Goal: Obtain resource: Download file/media

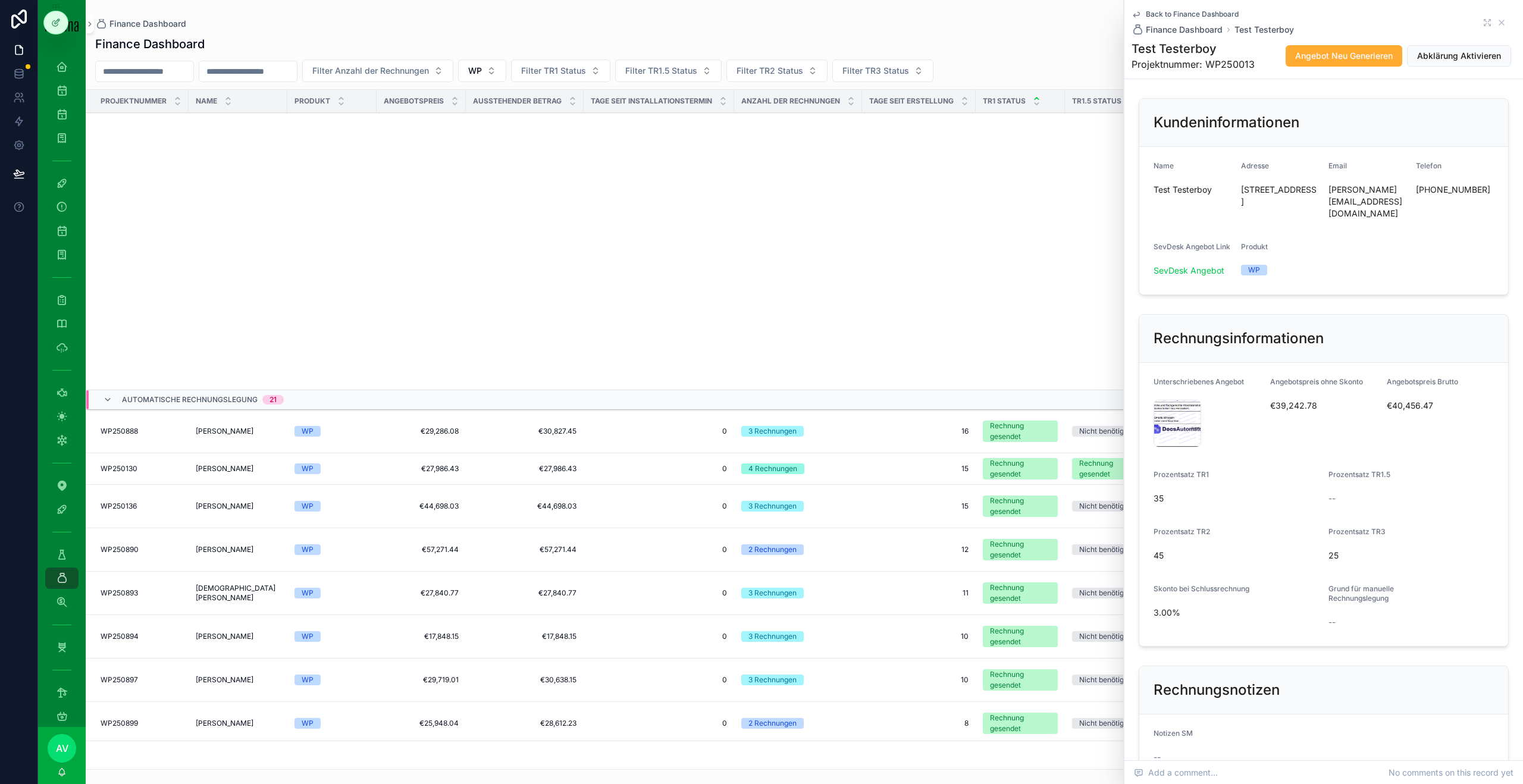
scroll to position [742, 0]
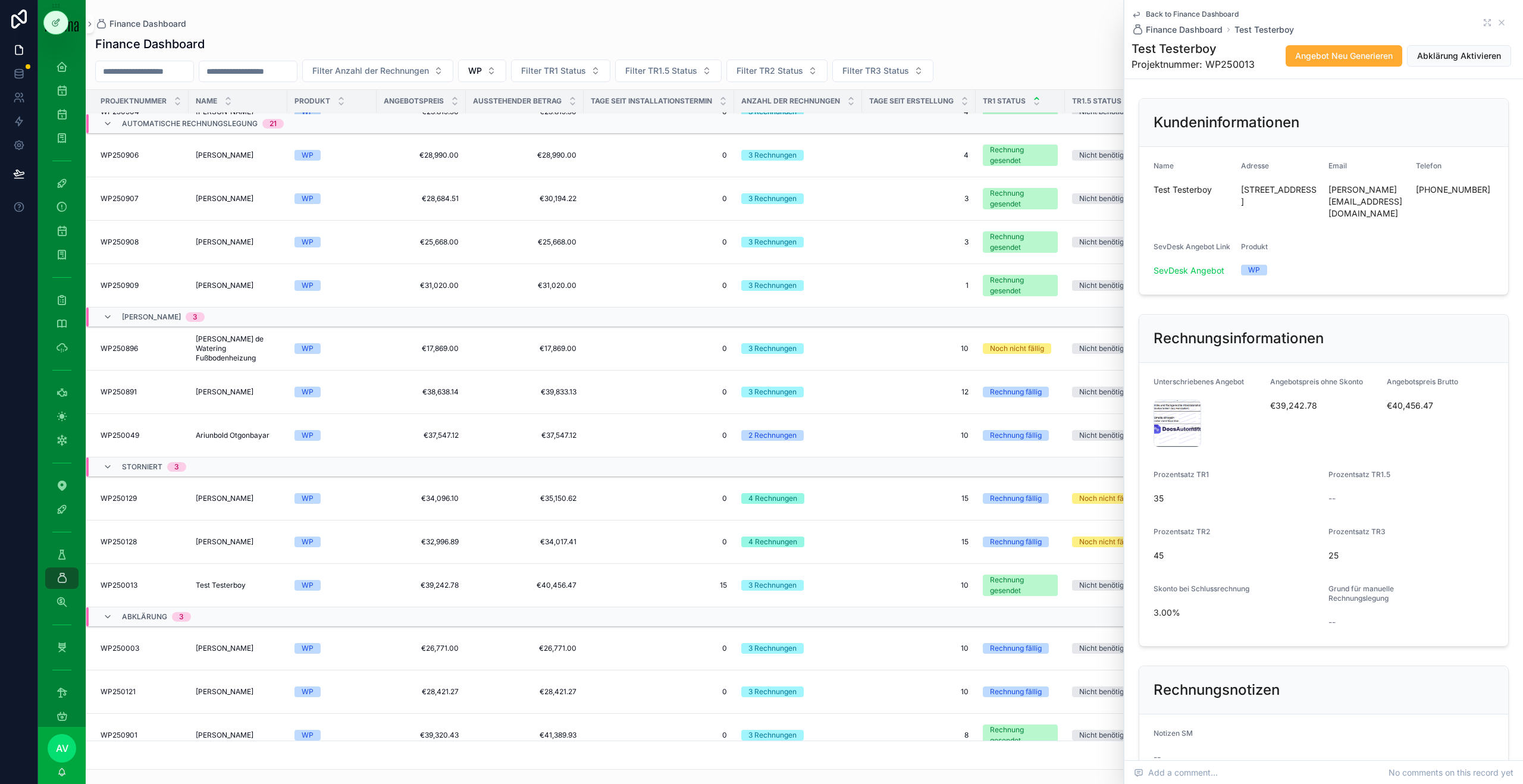
click at [1516, 27] on div "Back to Finance Dashboard Finance Dashboard Test Testerboy" at bounding box center [1324, 22] width 384 height 26
click at [1509, 27] on div "Back to Finance Dashboard Finance Dashboard Test Testerboy" at bounding box center [1324, 22] width 384 height 26
click at [1504, 25] on icon "scrollable content" at bounding box center [1502, 23] width 5 height 5
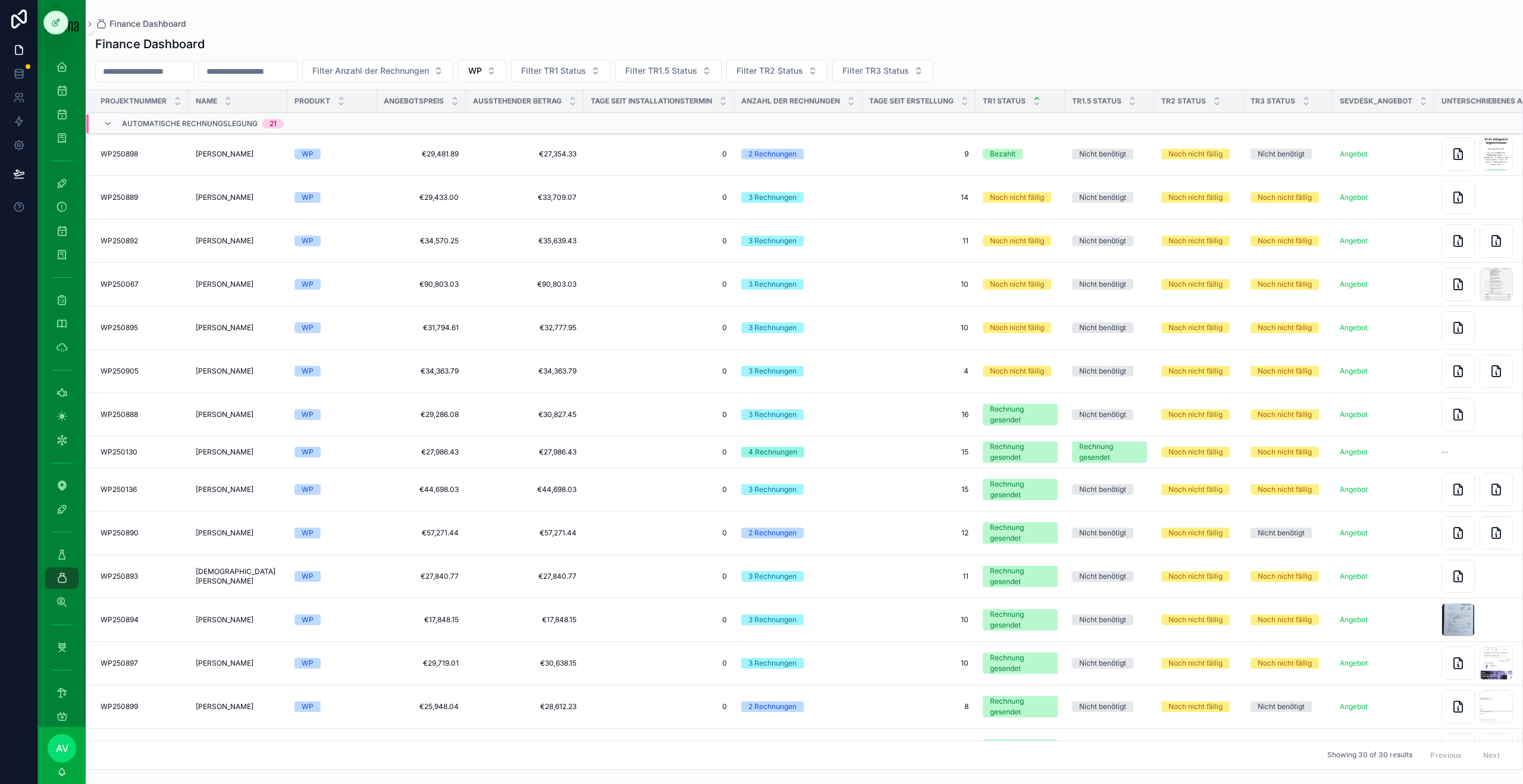
scroll to position [656, 0]
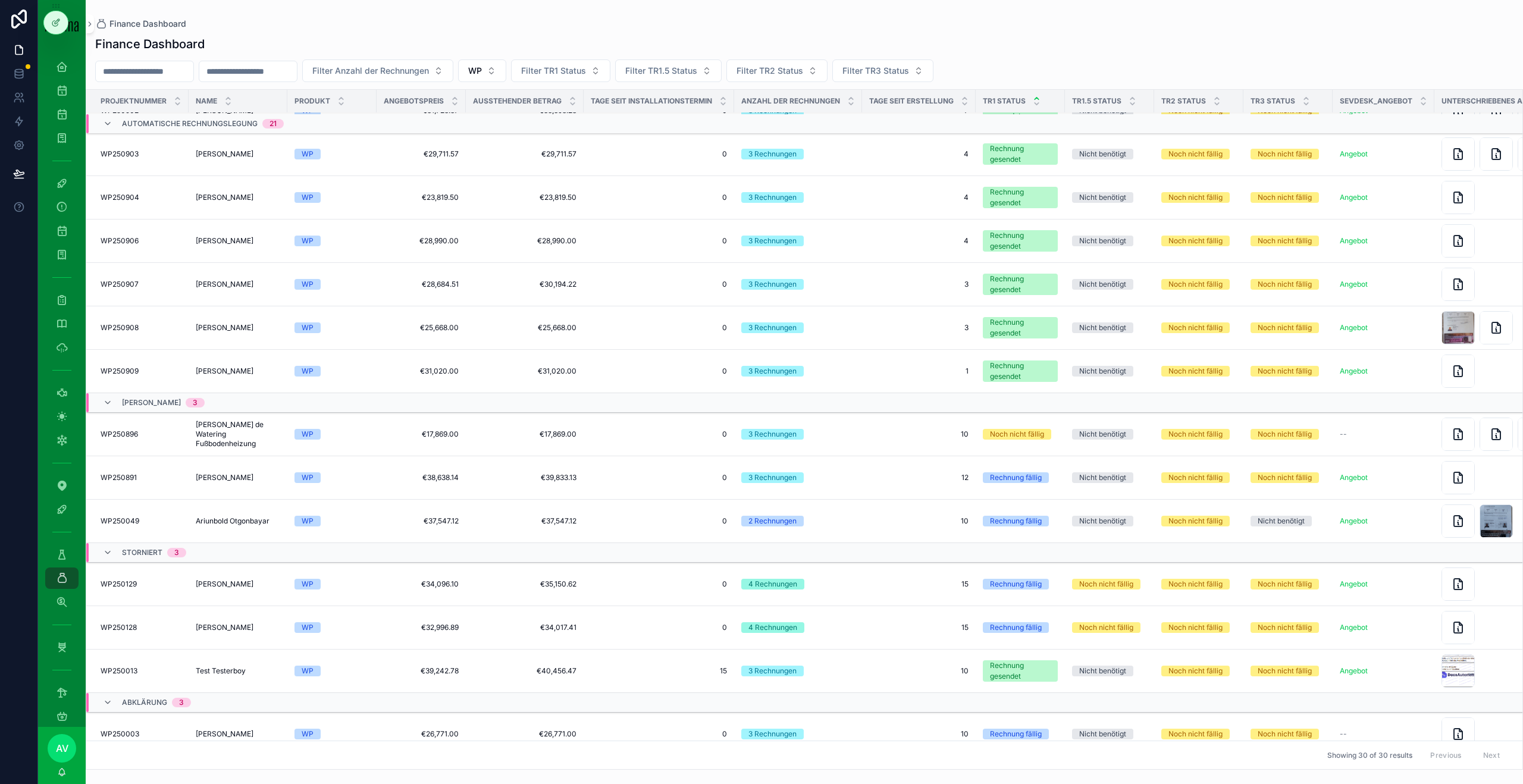
click at [877, 439] on span "10" at bounding box center [919, 434] width 99 height 9
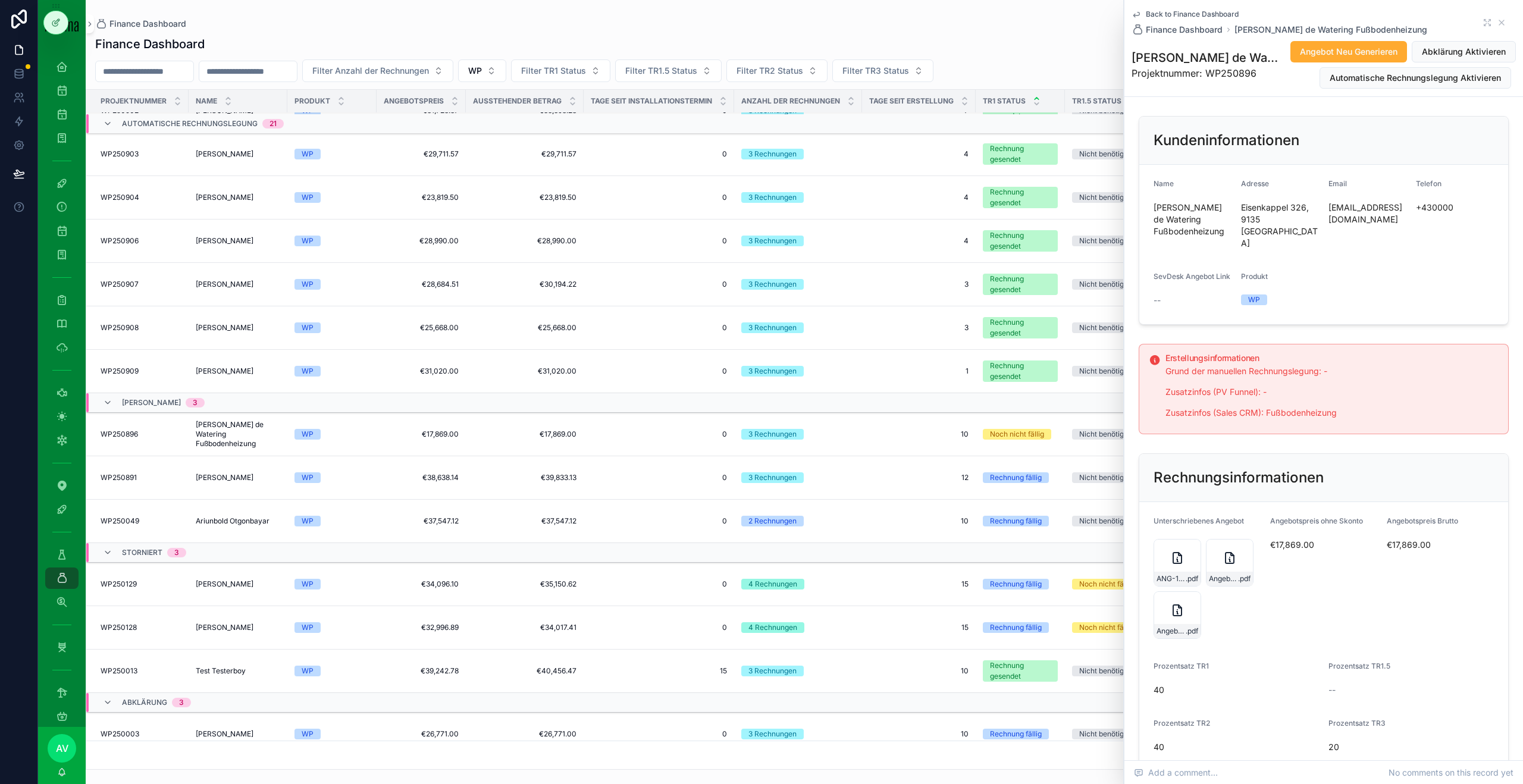
click at [1304, 539] on span "€17,869.00" at bounding box center [1323, 544] width 107 height 12
click at [1175, 607] on div "Angebot-ANG-338-VandeWatering-30-09-2025 .pdf" at bounding box center [1177, 615] width 48 height 48
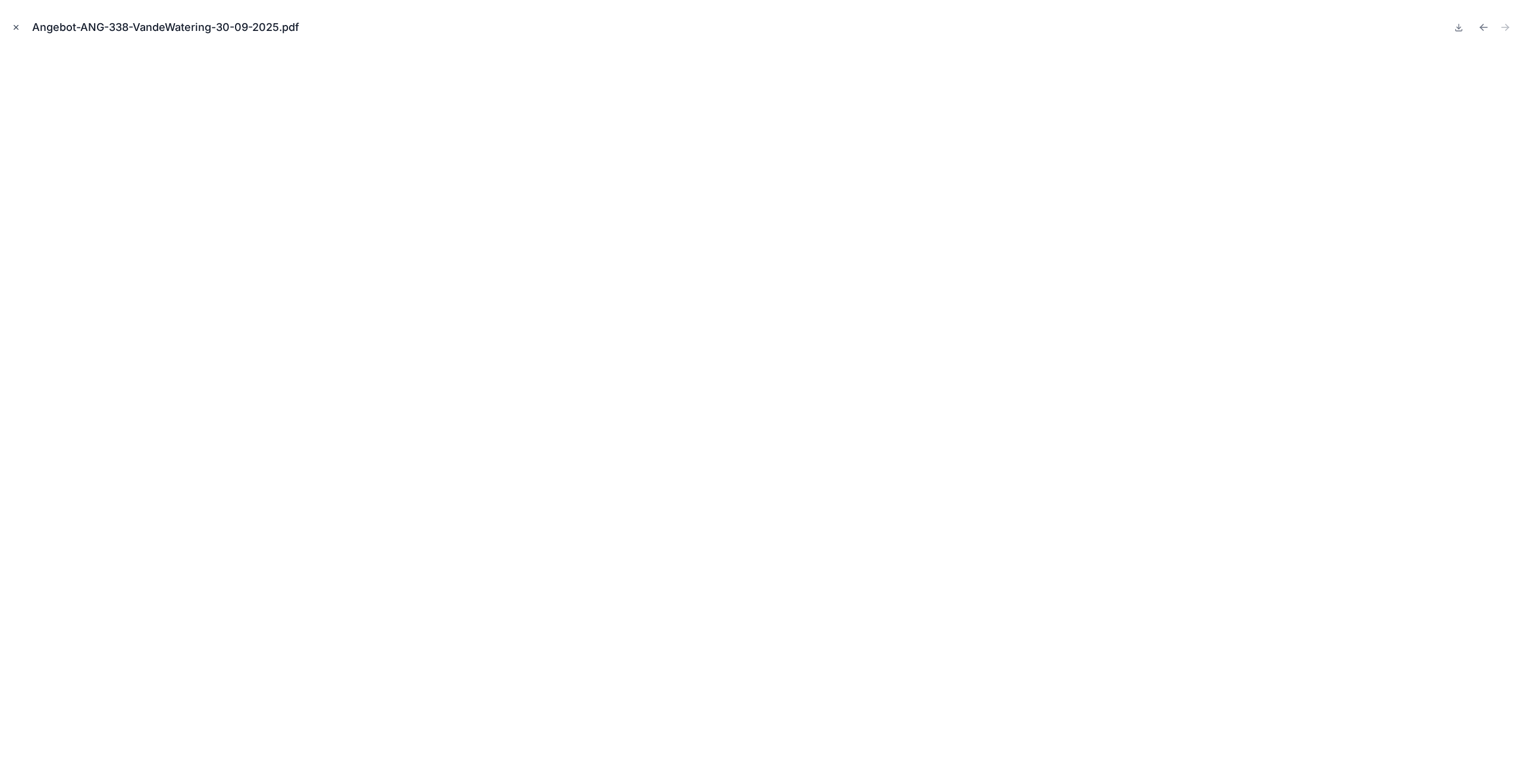
click at [12, 22] on button "Close modal" at bounding box center [15, 27] width 13 height 13
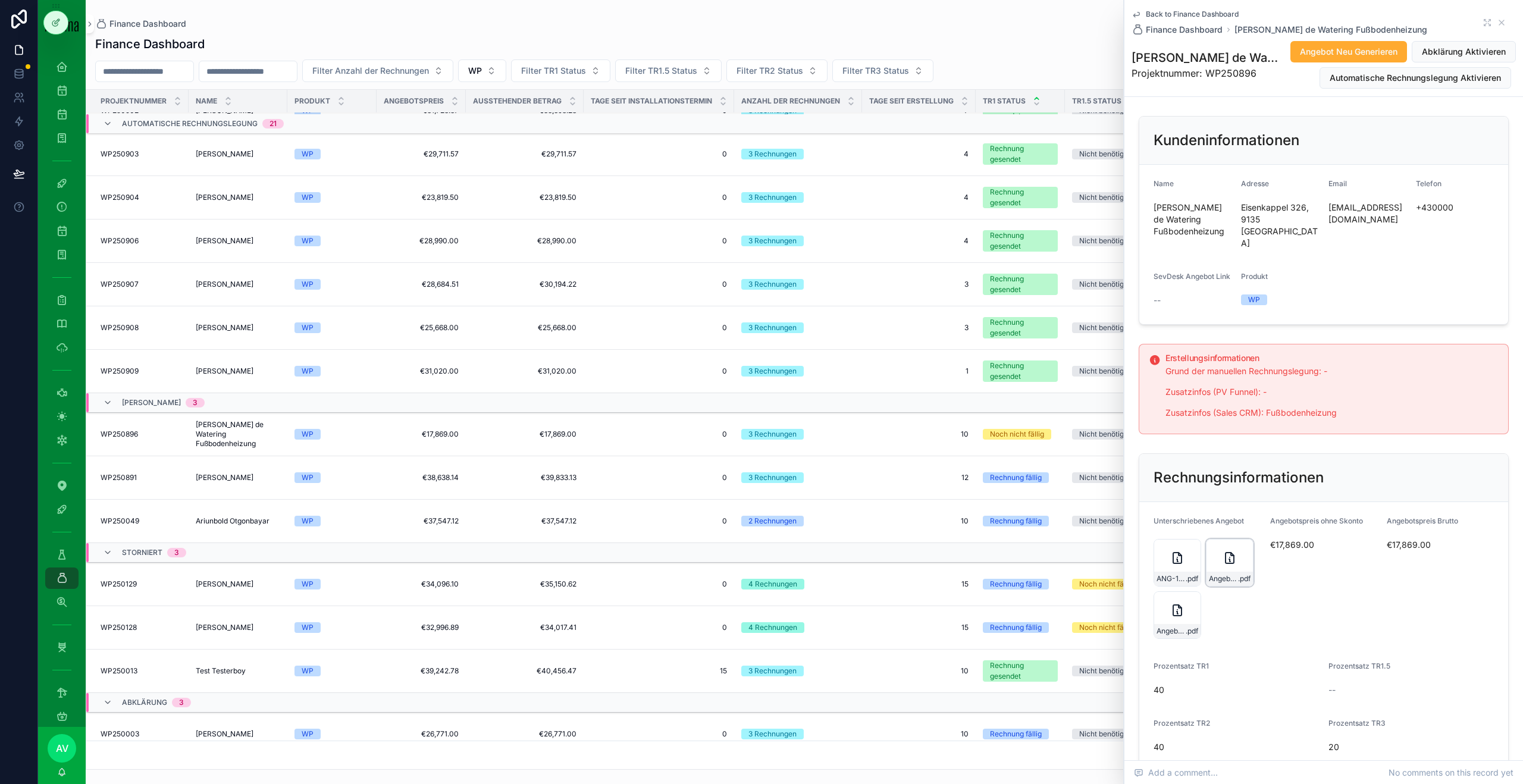
click at [1228, 553] on icon "scrollable content" at bounding box center [1230, 558] width 8 height 11
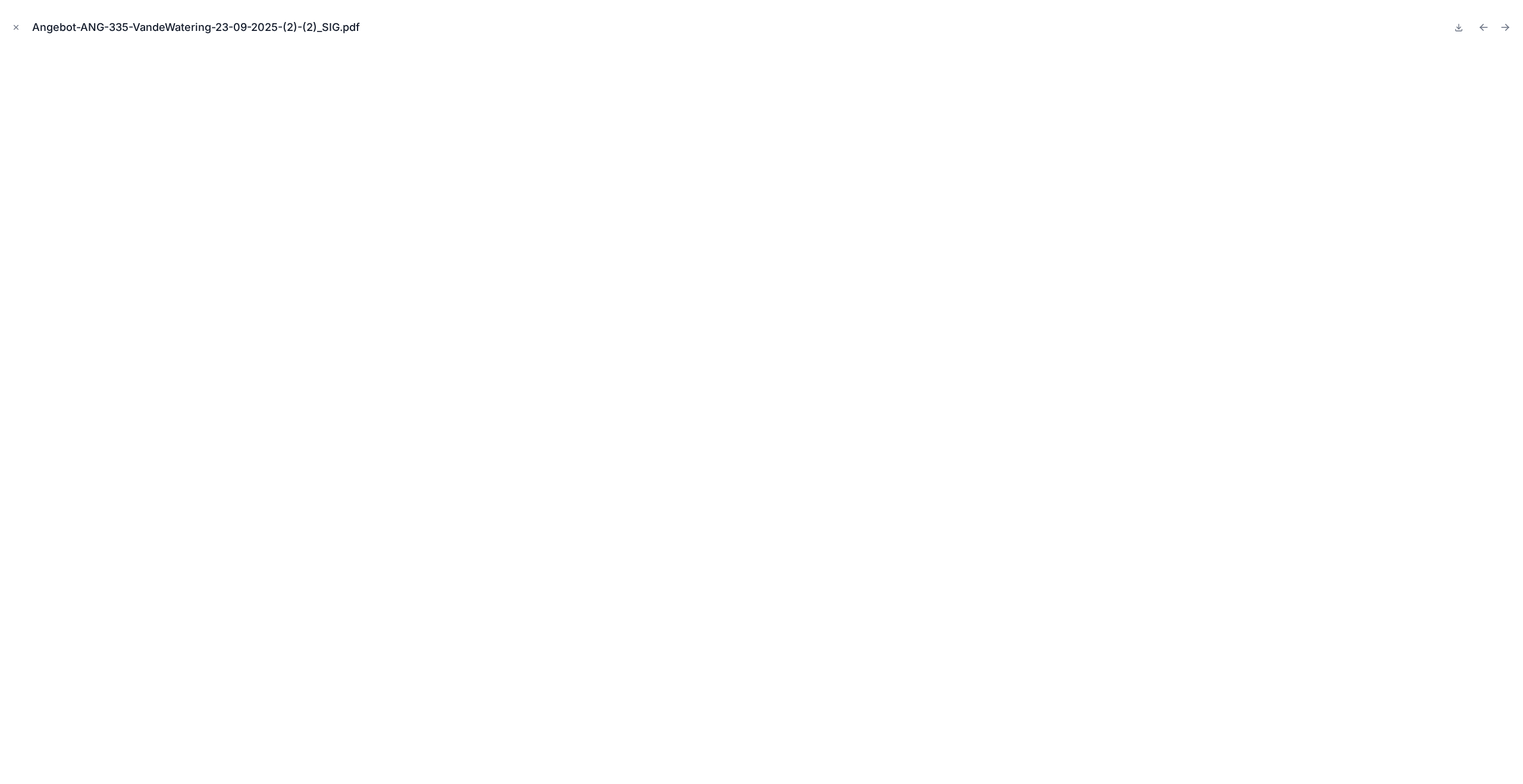
click at [11, 27] on button "Close modal" at bounding box center [15, 27] width 13 height 13
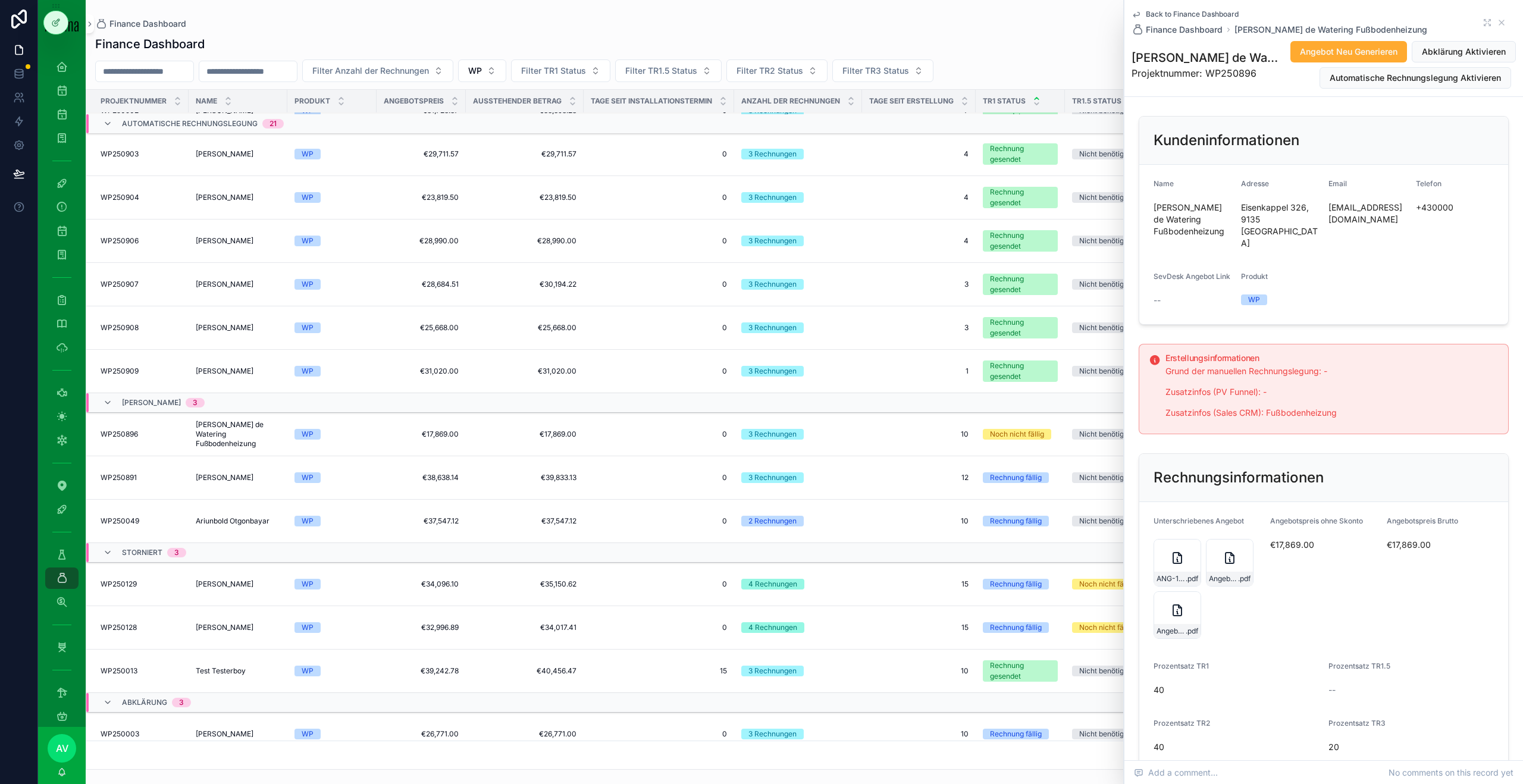
click at [1509, 25] on div "Back to Finance Dashboard Finance Dashboard Ronald Van de Watering Fußbodenheiz…" at bounding box center [1324, 22] width 384 height 26
click at [1181, 624] on div "Angebot-ANG-338-VandeWatering-30-09-2025 .pdf" at bounding box center [1177, 631] width 46 height 14
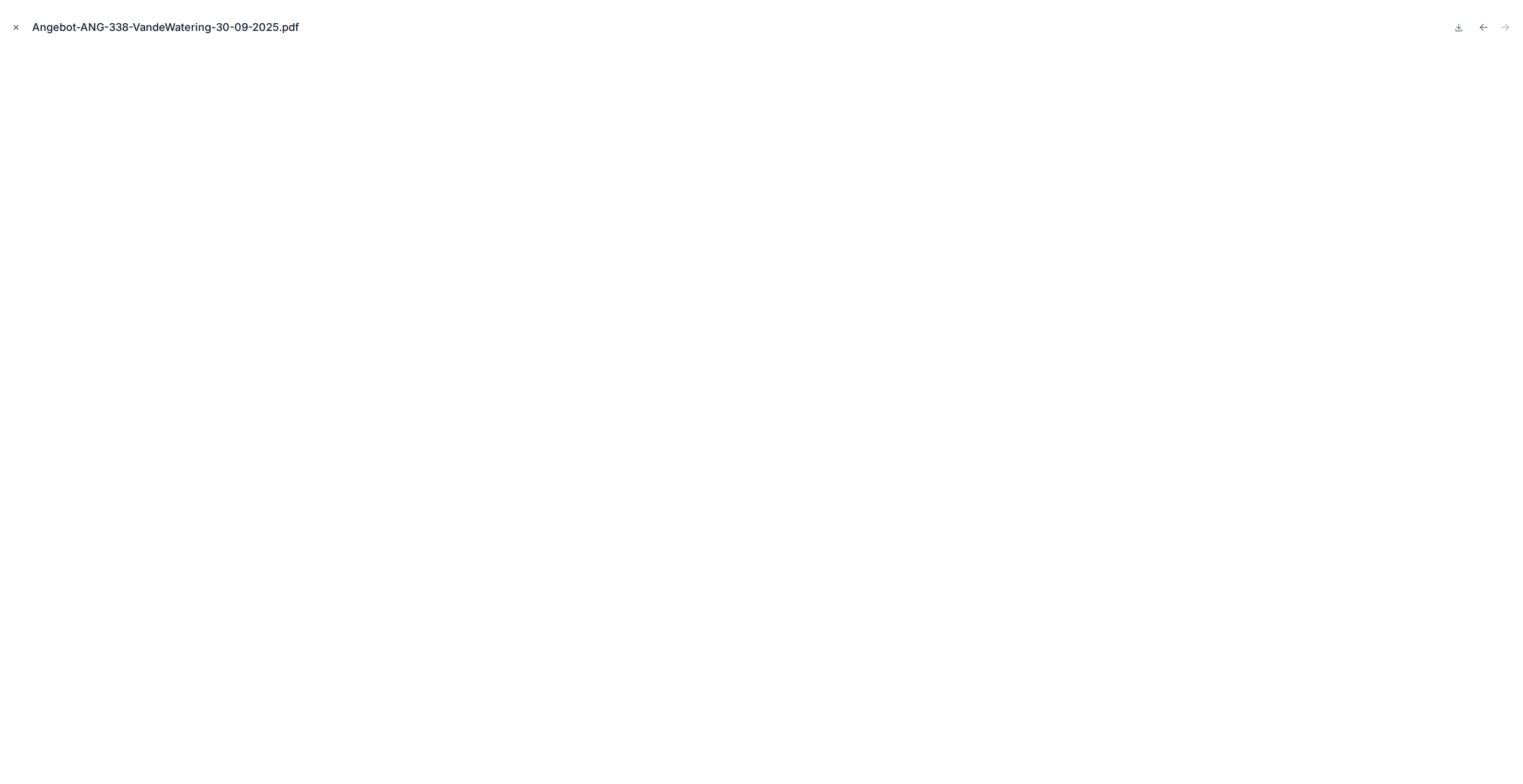
click at [20, 28] on button "Close modal" at bounding box center [15, 27] width 13 height 13
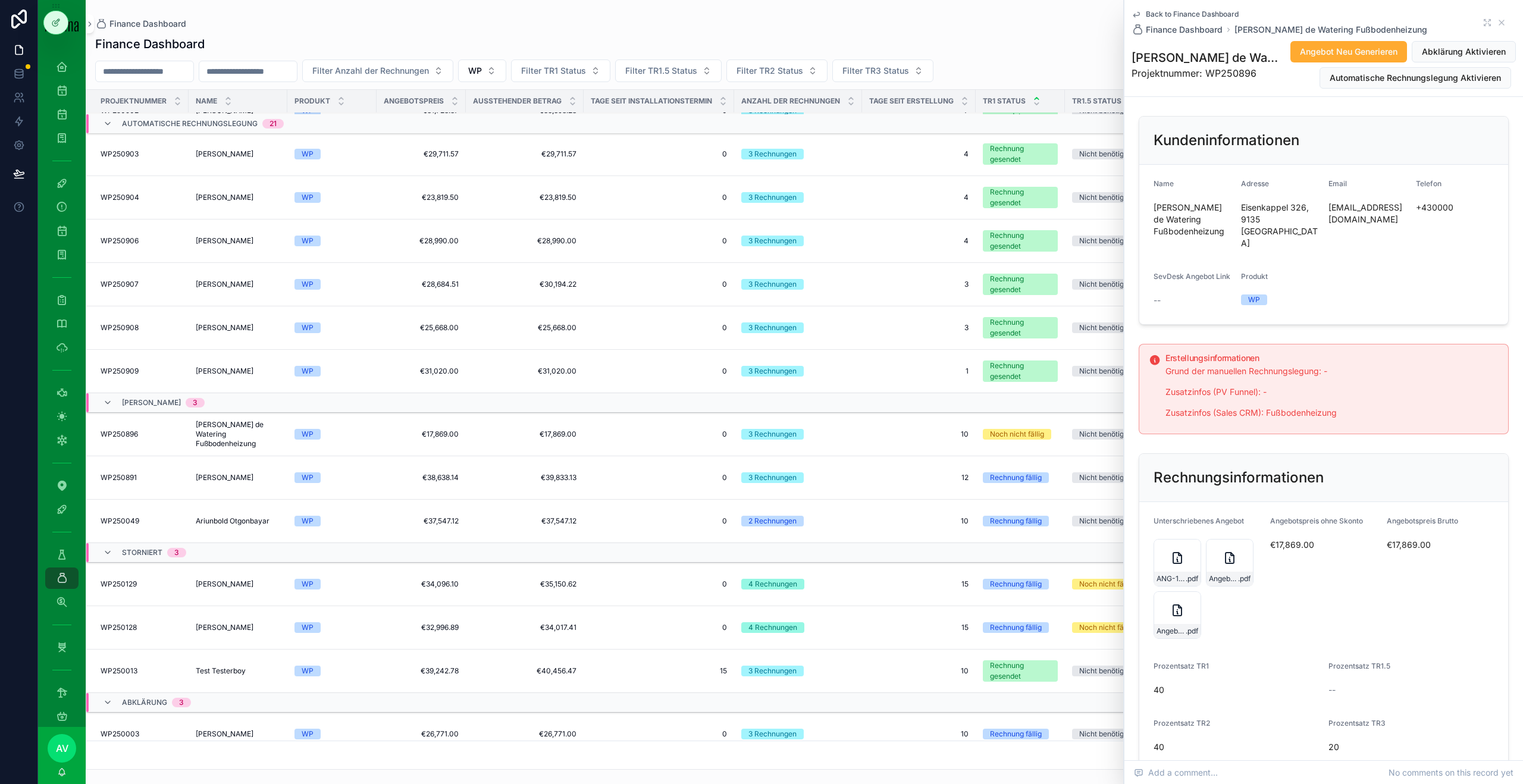
scroll to position [758, 0]
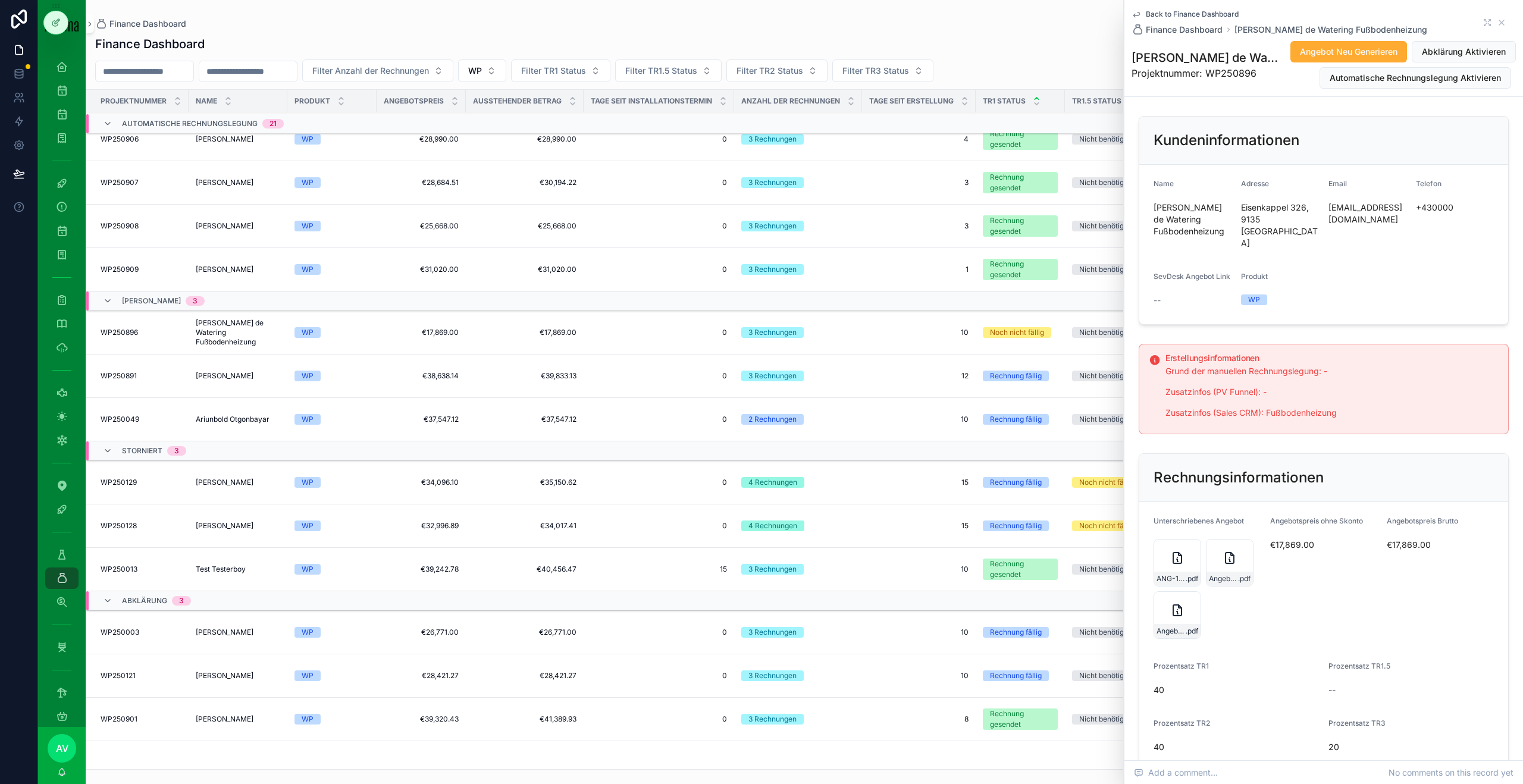
click at [269, 345] on td "Ronald Van de Watering Fußbodenheizung Ronald Van de Watering Fußbodenheizung" at bounding box center [238, 333] width 99 height 43
click at [1186, 216] on span "[PERSON_NAME] de Watering Fußbodenheizung" at bounding box center [1192, 219] width 78 height 36
copy span "[PERSON_NAME] de Watering Fußbodenheizung"
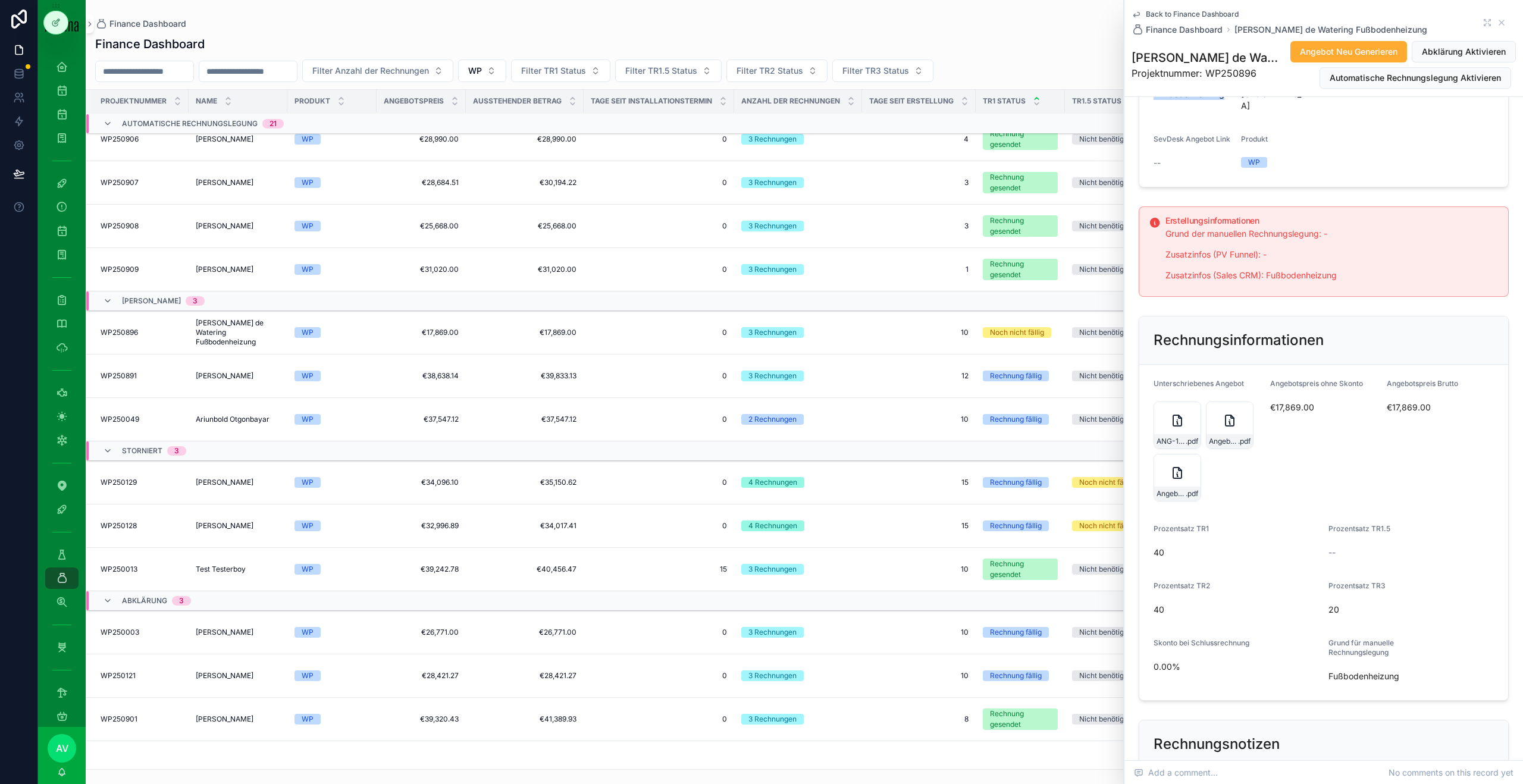
scroll to position [0, 0]
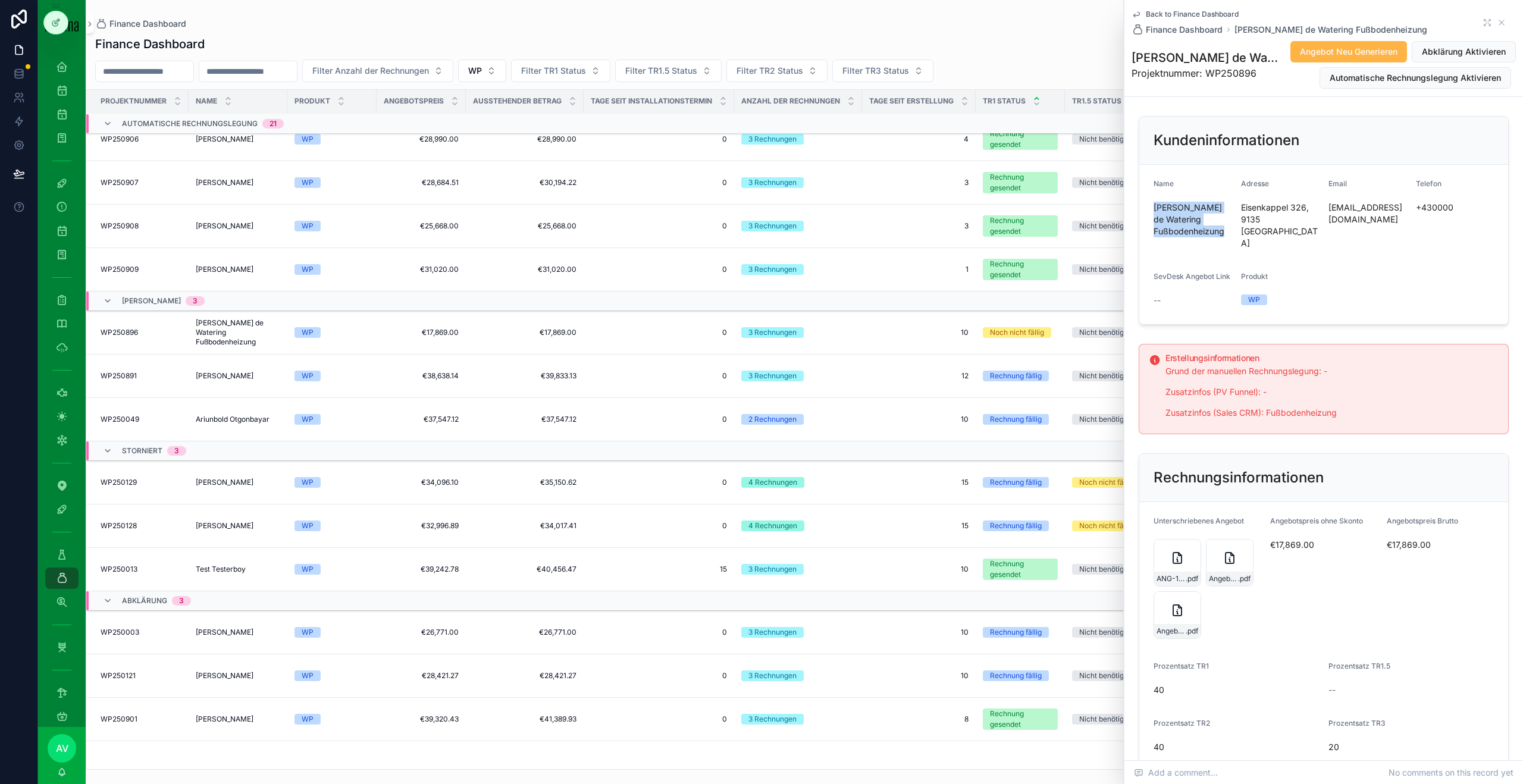
click at [1371, 57] on span "Angebot Neu Generieren" at bounding box center [1349, 51] width 98 height 12
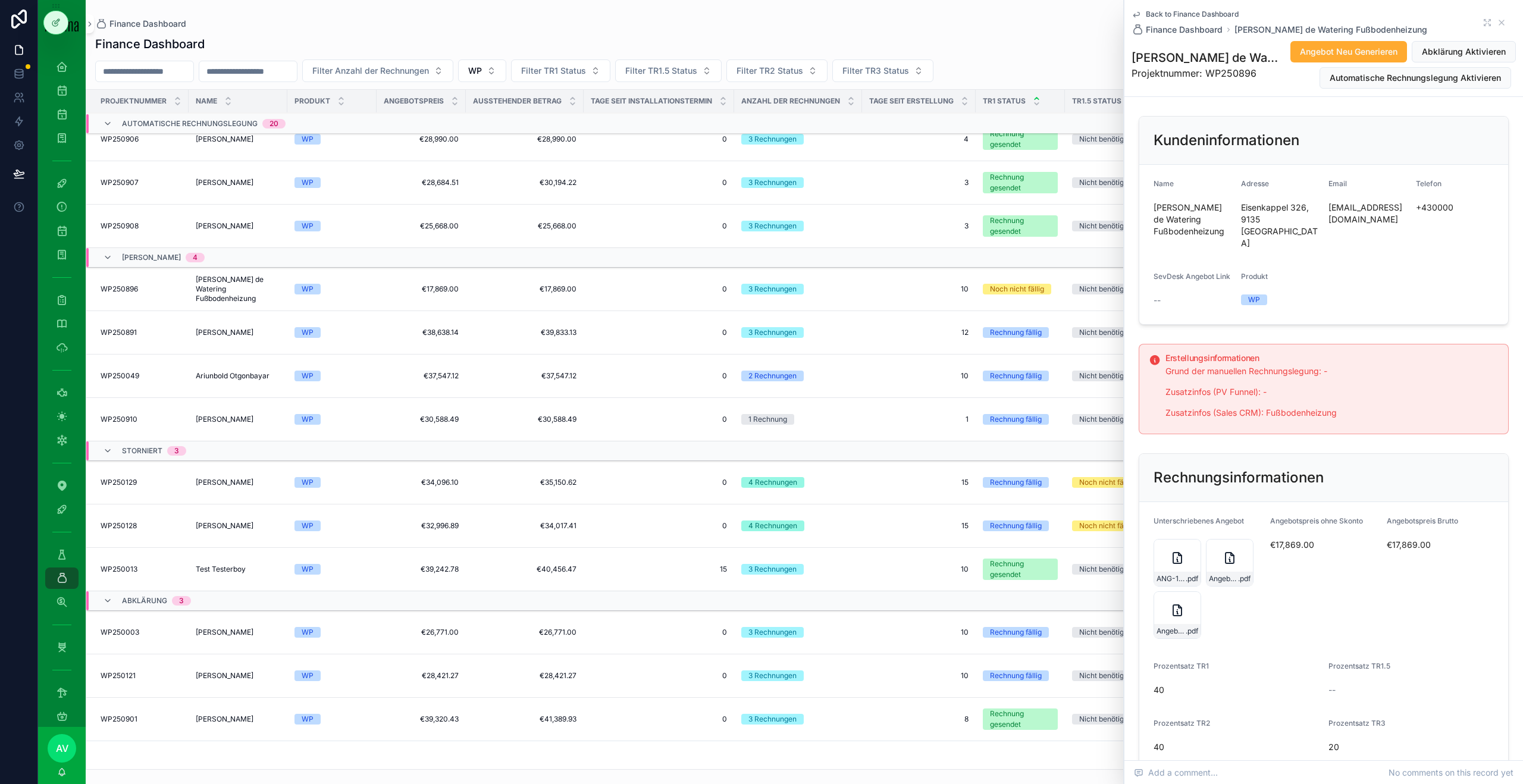
click at [1234, 74] on span "Projektnummer: WP250896" at bounding box center [1205, 73] width 147 height 14
click at [1224, 551] on icon "scrollable content" at bounding box center [1230, 558] width 14 height 14
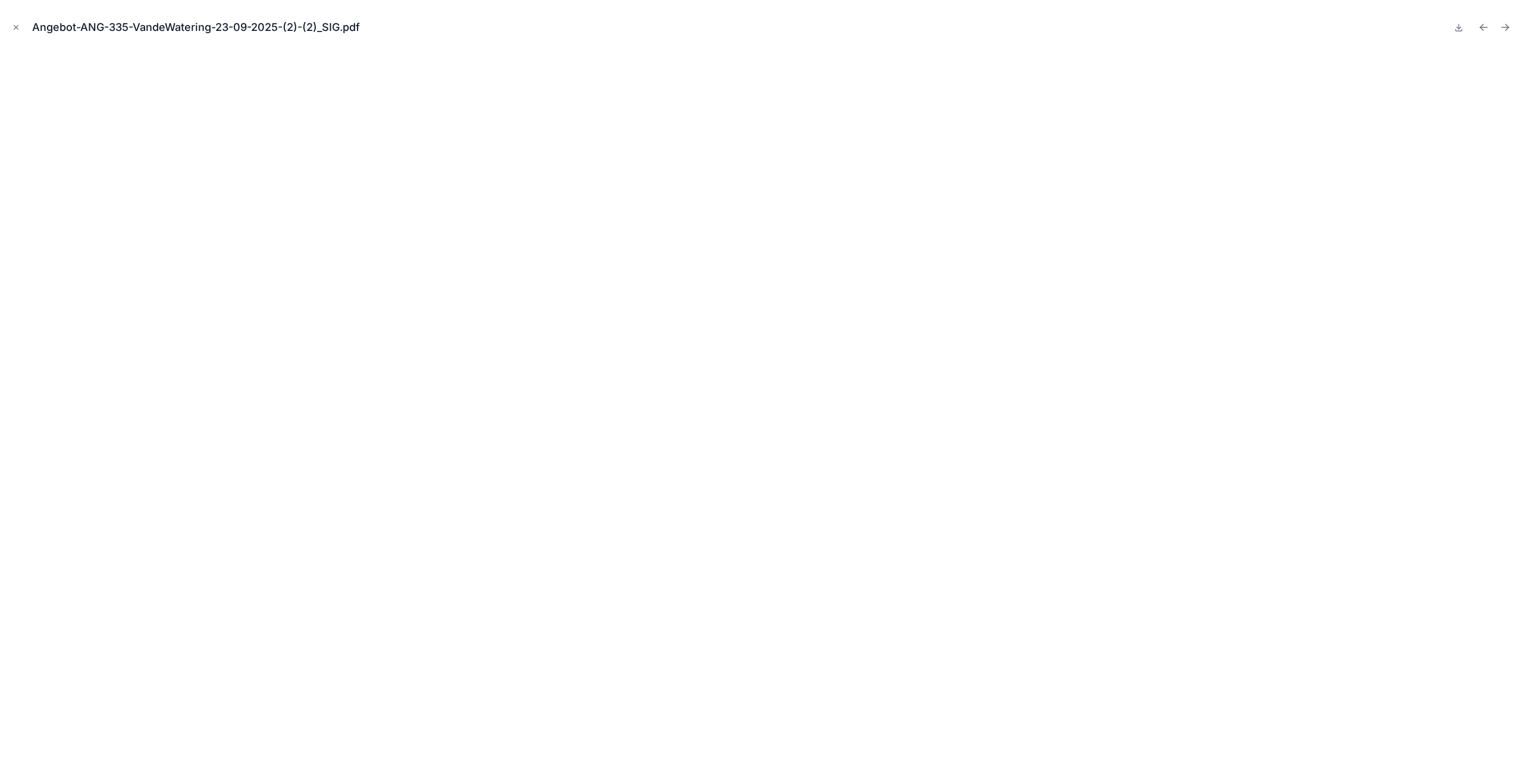
click at [16, 27] on icon "Close modal" at bounding box center [16, 27] width 4 height 4
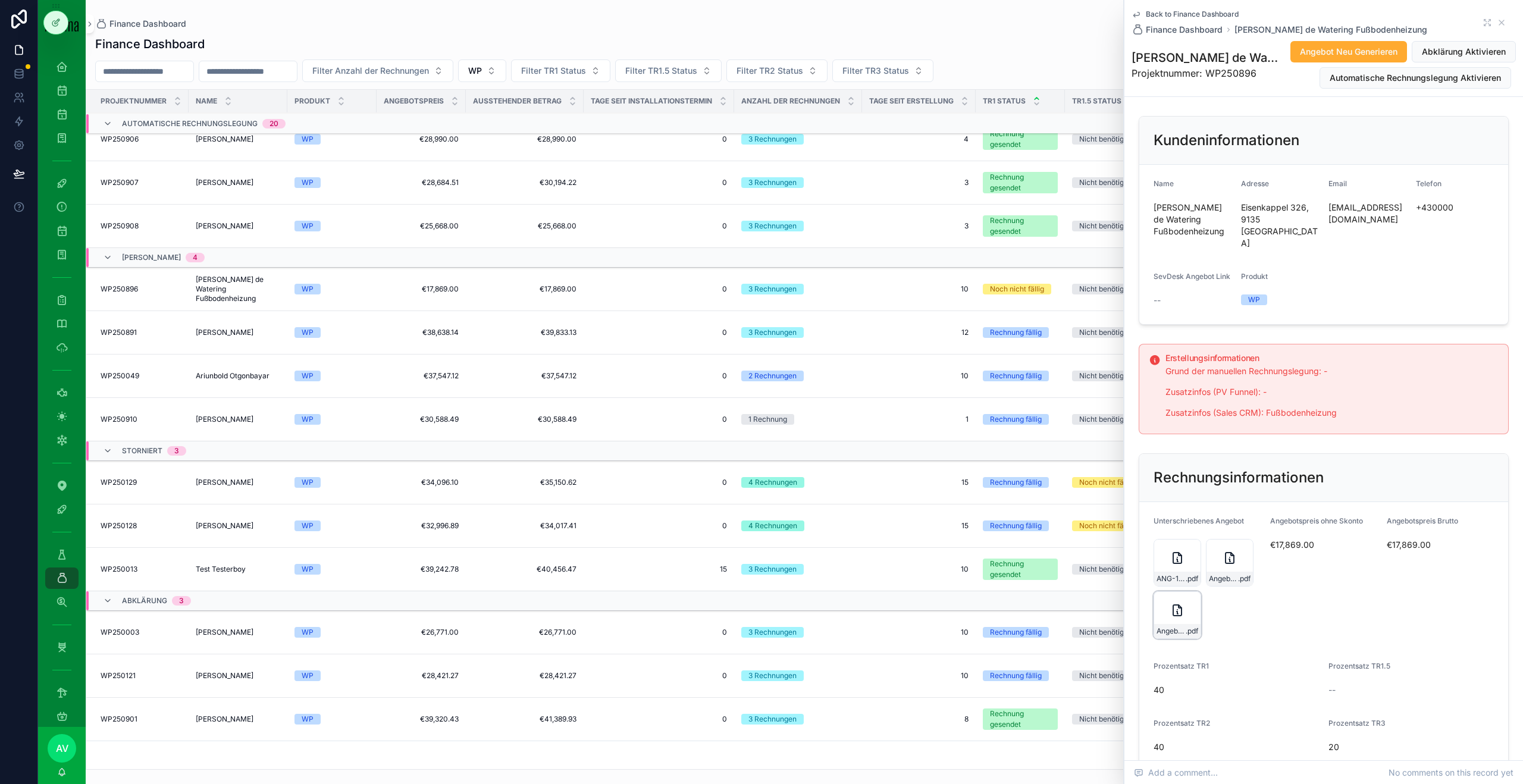
click at [1161, 603] on div "Angebot-ANG-338-VandeWatering-30-09-2025 .pdf" at bounding box center [1177, 615] width 48 height 48
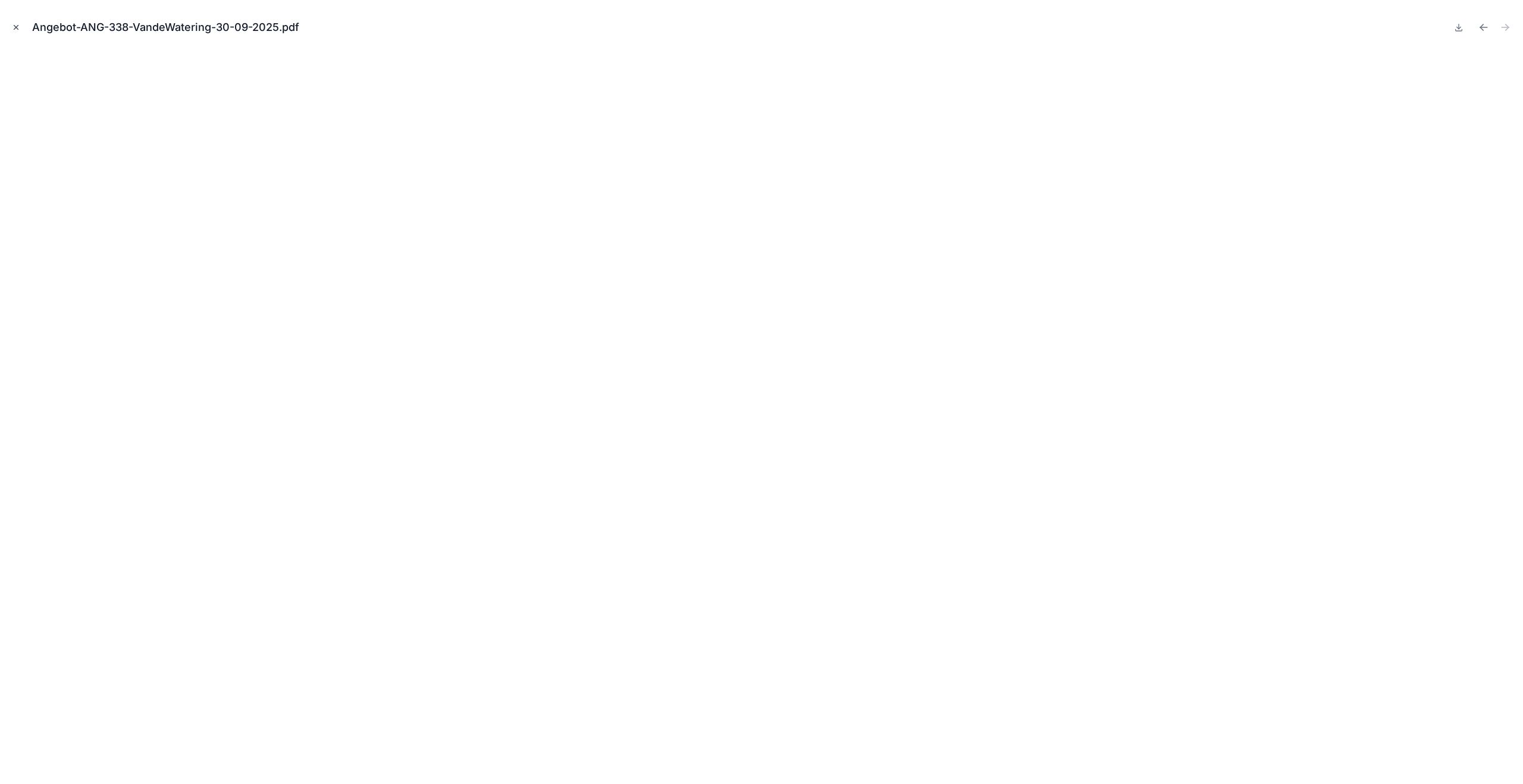
click at [12, 25] on icon "Close modal" at bounding box center [15, 27] width 8 height 8
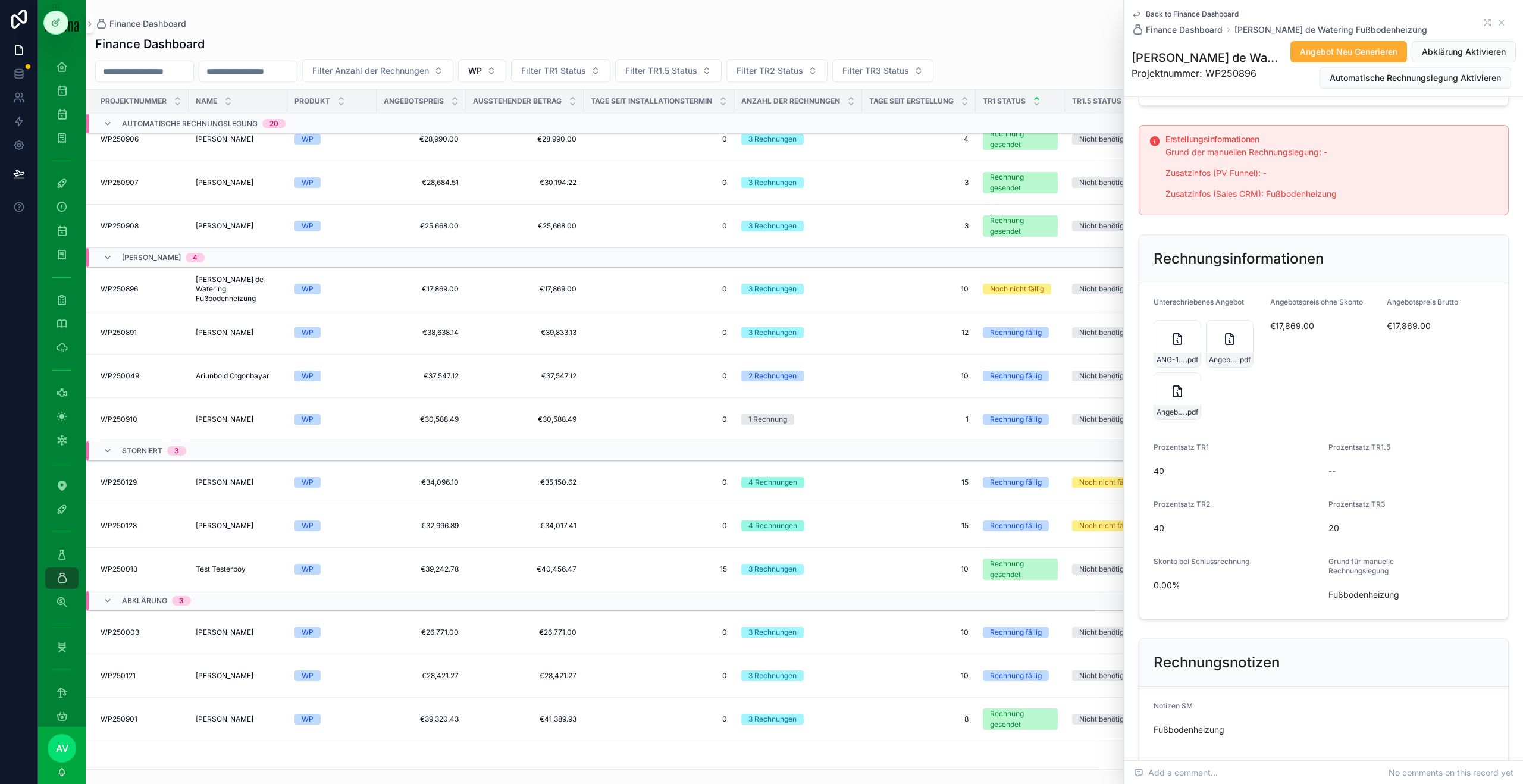
scroll to position [221, 0]
click at [1175, 403] on div "Angebot-ANG-338-VandeWatering-30-09-2025 .pdf" at bounding box center [1177, 410] width 46 height 14
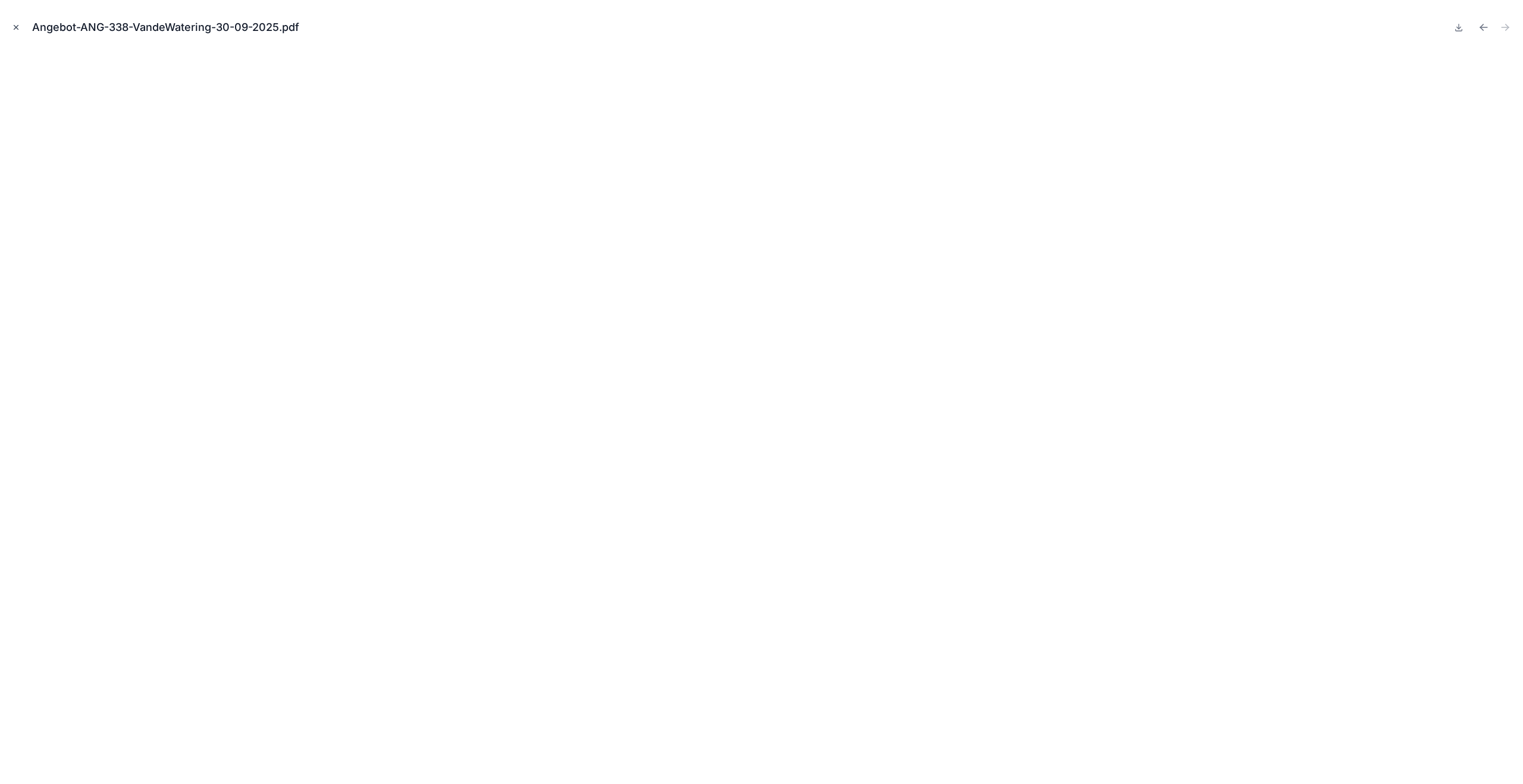
click at [19, 26] on icon "Close modal" at bounding box center [15, 27] width 8 height 8
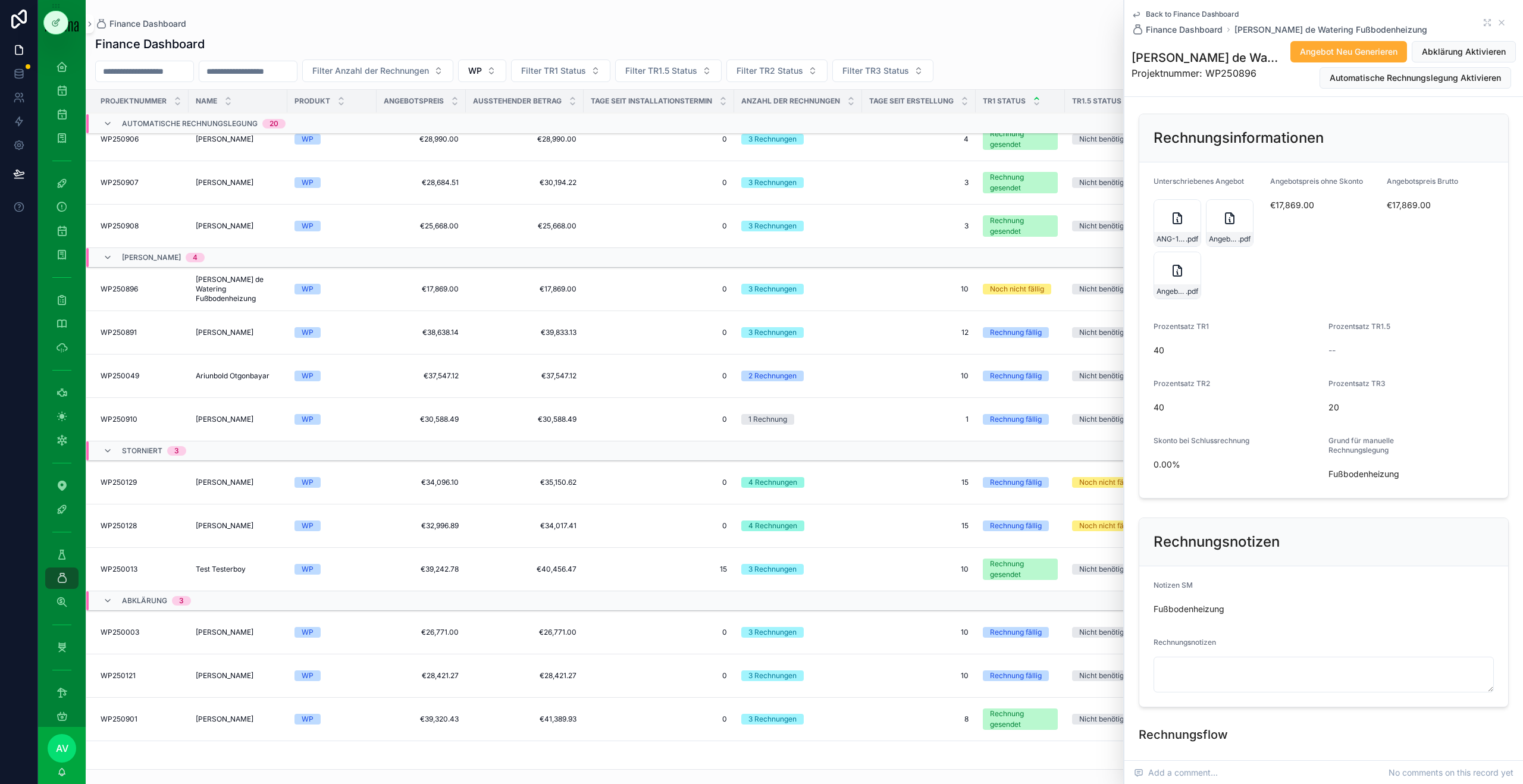
scroll to position [340, 0]
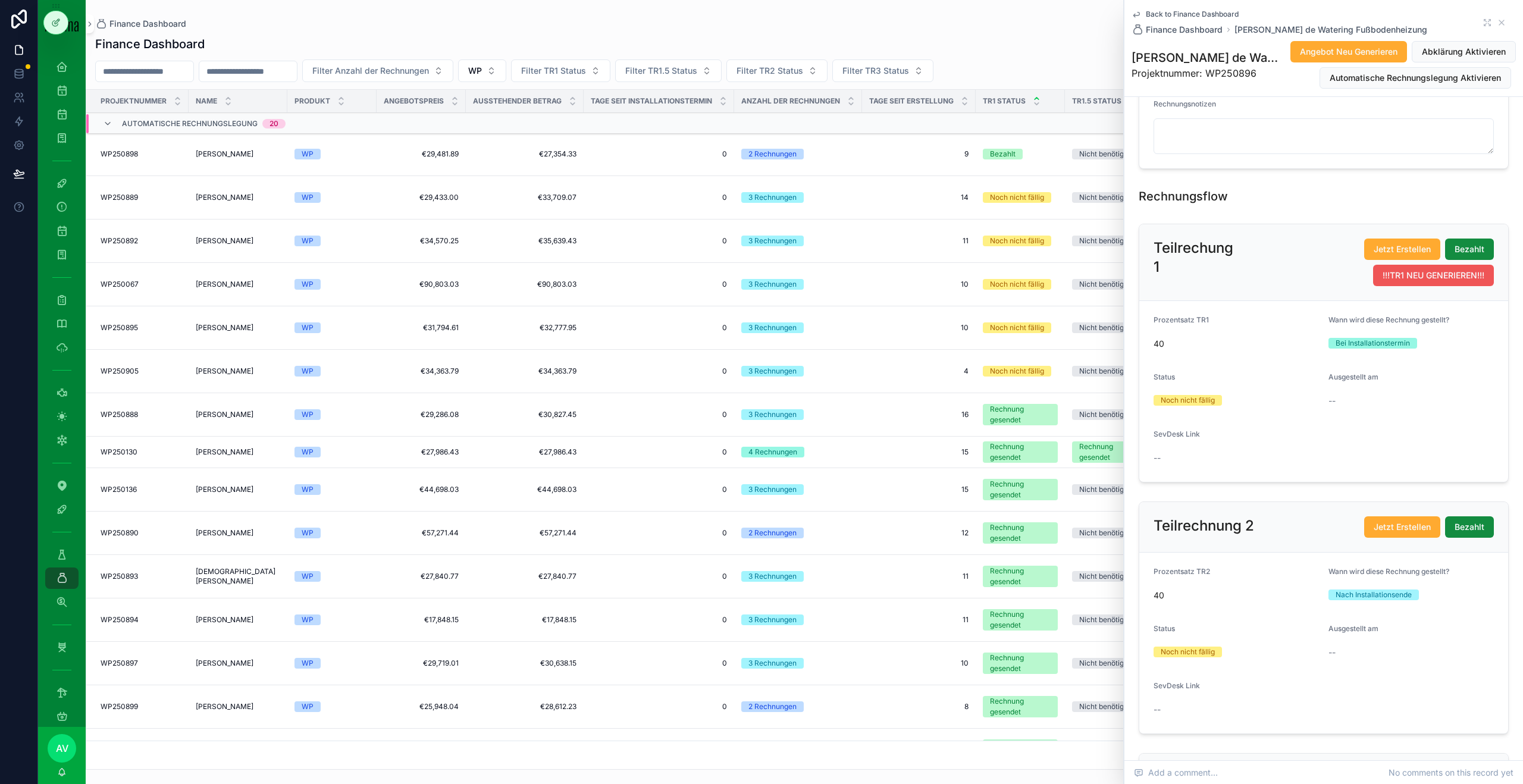
scroll to position [1220, 0]
